Goal: Task Accomplishment & Management: Manage account settings

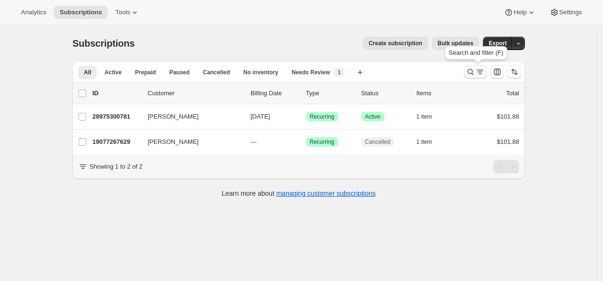
click at [468, 76] on icon "Search and filter results" at bounding box center [471, 72] width 10 height 10
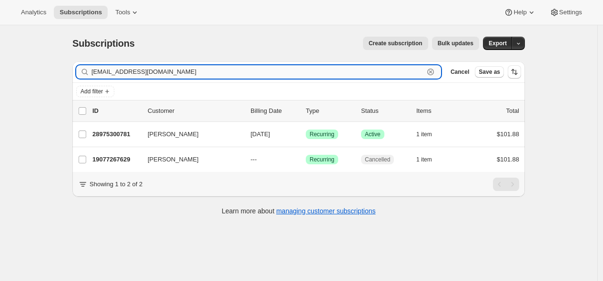
click at [388, 70] on input "[EMAIL_ADDRESS][DOMAIN_NAME]" at bounding box center [257, 71] width 332 height 13
paste input "[EMAIL_ADDRESS]"
type input "[EMAIL_ADDRESS][DOMAIN_NAME]"
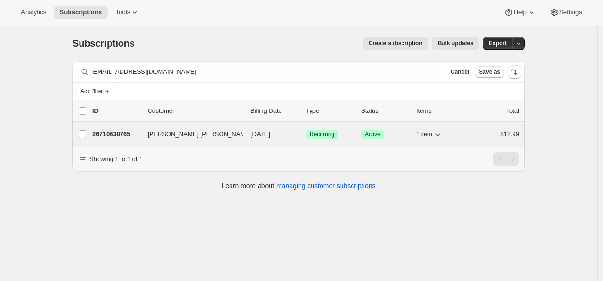
click at [123, 132] on p "26710638765" at bounding box center [116, 135] width 48 height 10
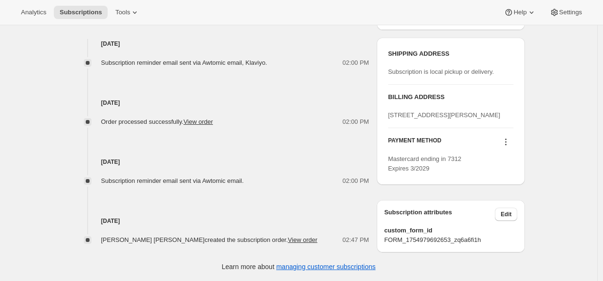
scroll to position [398, 0]
click at [507, 142] on icon at bounding box center [505, 141] width 1 height 1
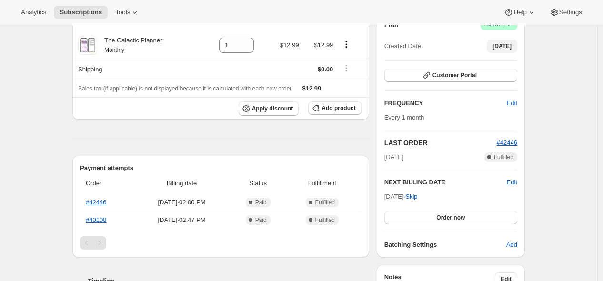
scroll to position [0, 0]
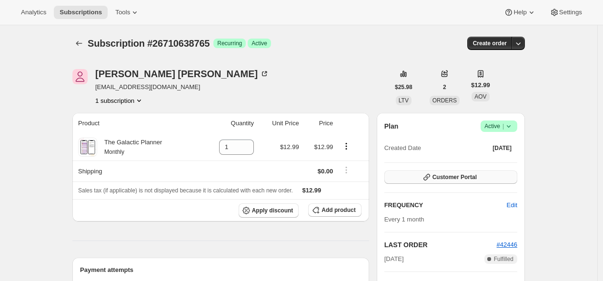
click at [477, 178] on span "Customer Portal" at bounding box center [454, 177] width 44 height 8
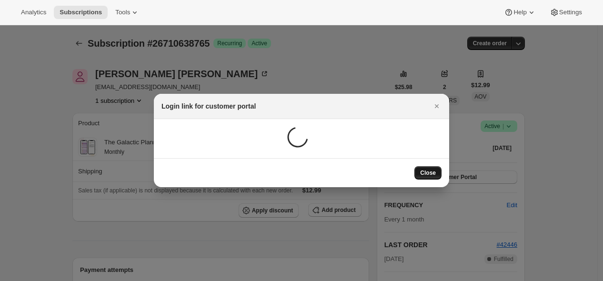
click at [432, 172] on span "Close" at bounding box center [428, 173] width 16 height 8
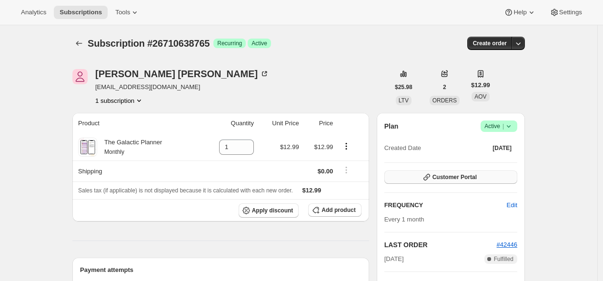
click at [422, 174] on button "Customer Portal" at bounding box center [450, 176] width 133 height 13
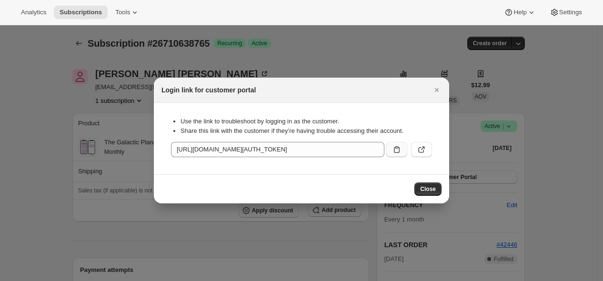
click at [393, 147] on icon ":r1ff:" at bounding box center [397, 150] width 10 height 10
click at [424, 188] on span "Close" at bounding box center [428, 189] width 16 height 8
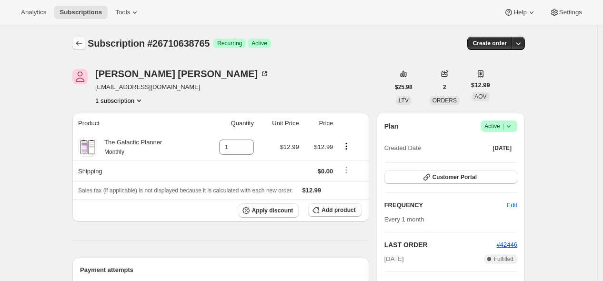
click at [79, 46] on icon "Subscriptions" at bounding box center [79, 44] width 10 height 10
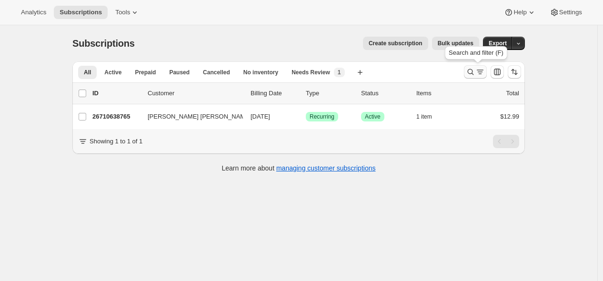
click at [471, 73] on icon "Search and filter results" at bounding box center [471, 72] width 6 height 6
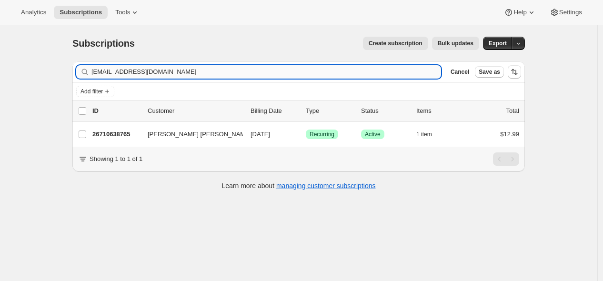
click at [361, 69] on input "[EMAIL_ADDRESS][DOMAIN_NAME]" at bounding box center [266, 71] width 350 height 13
type input "[PERSON_NAME][EMAIL_ADDRESS][DOMAIN_NAME]"
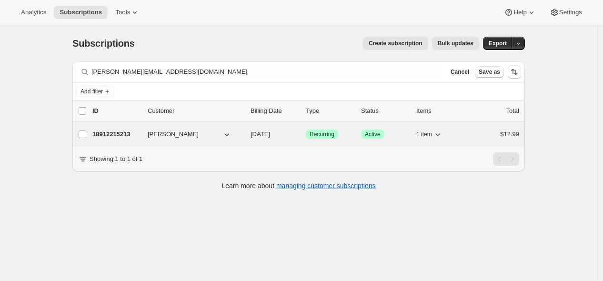
click at [144, 135] on div "18912215213 [PERSON_NAME] [DATE] Success Recurring Success Active 1 item $12.99" at bounding box center [305, 134] width 427 height 13
